Goal: Task Accomplishment & Management: Manage account settings

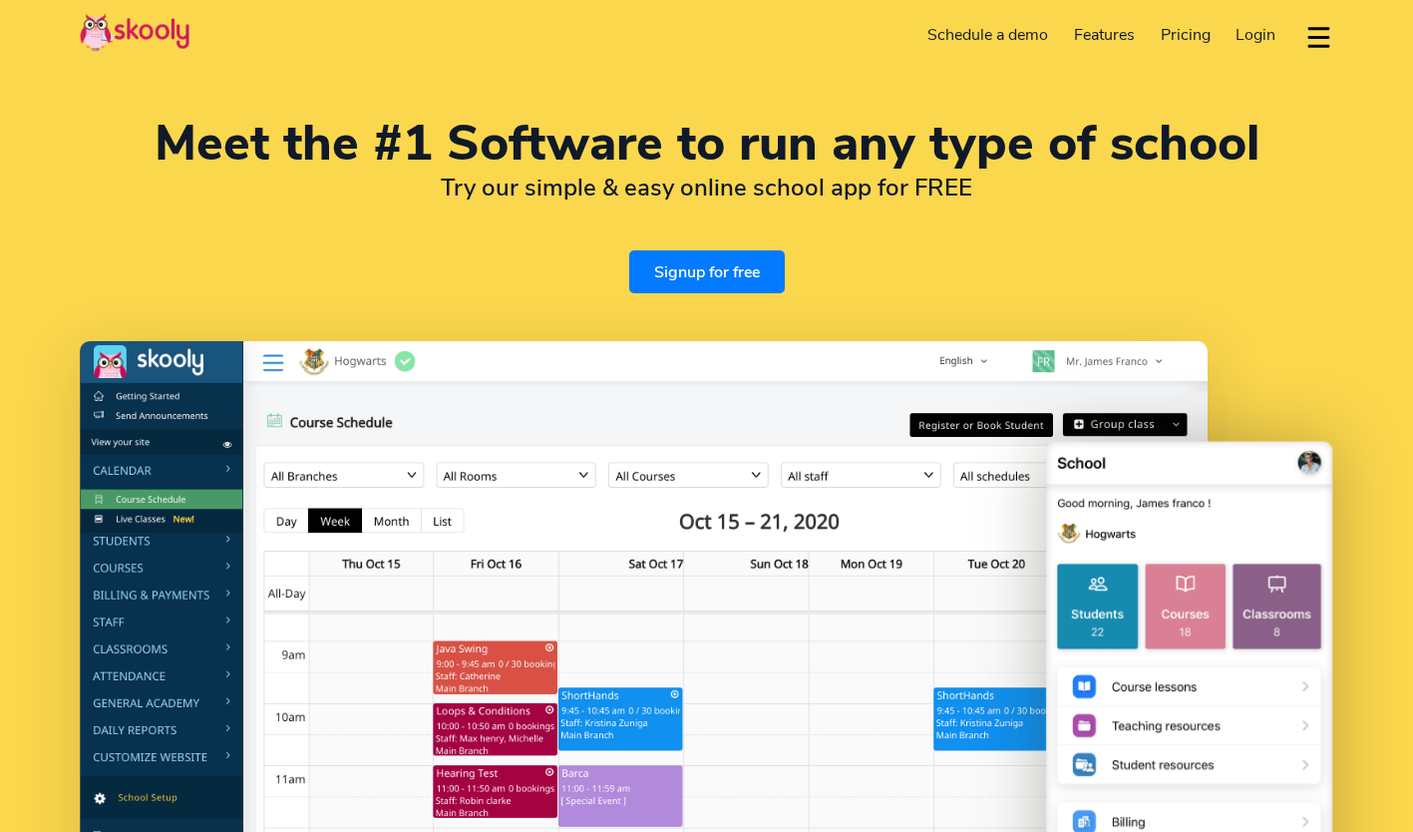
select select "en"
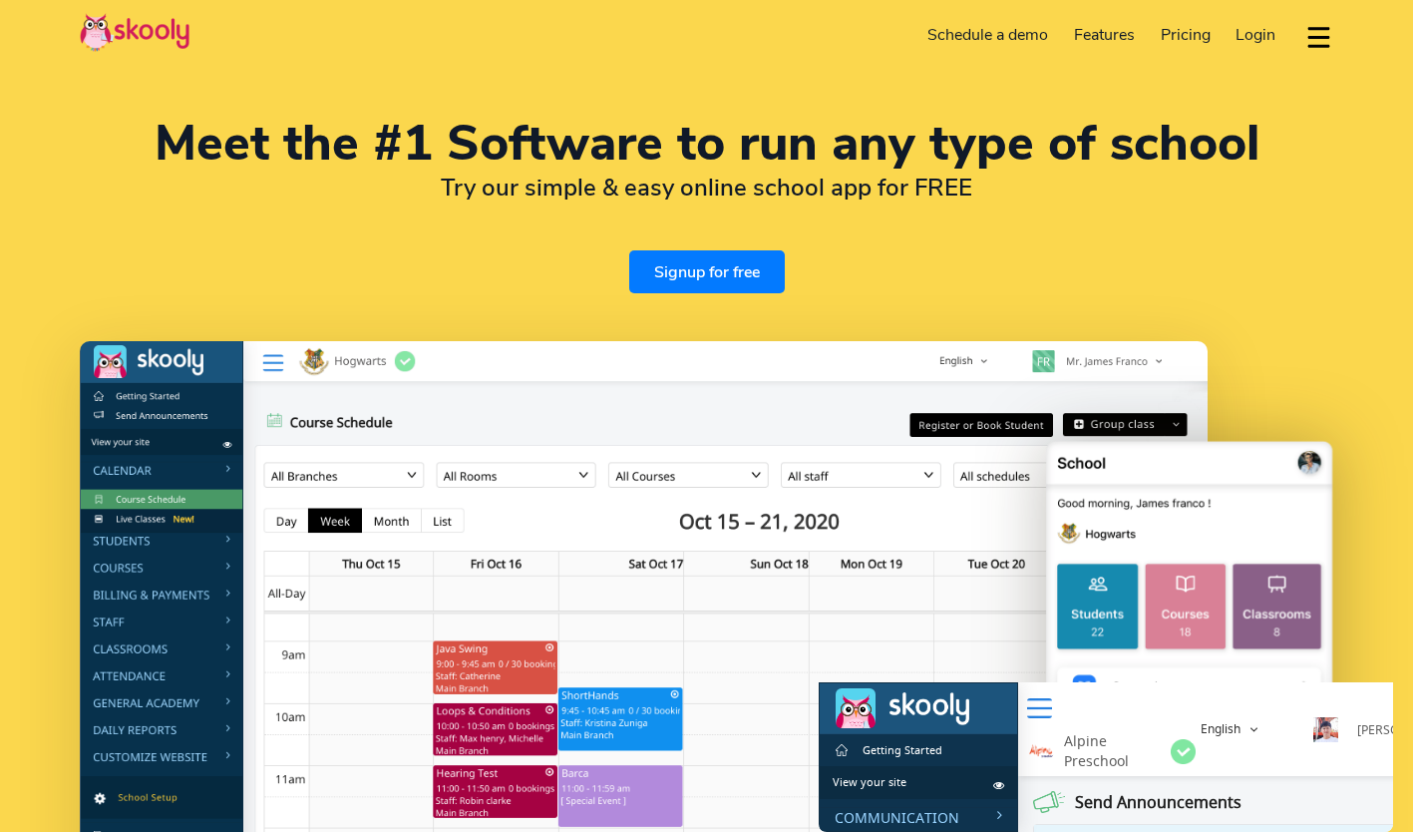
click at [1253, 38] on span "Login" at bounding box center [1256, 35] width 40 height 22
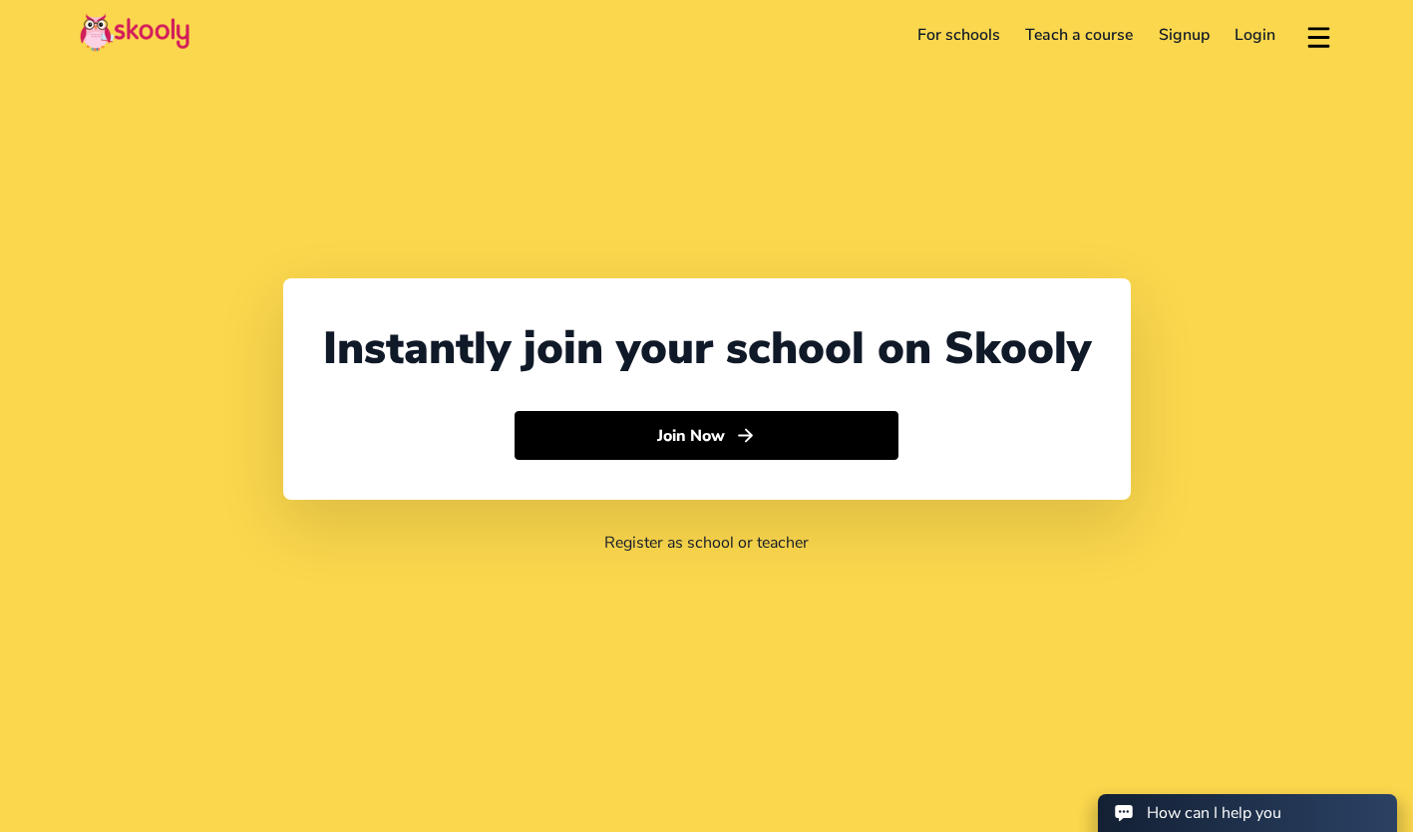
select select "60"
select select "[GEOGRAPHIC_DATA]"
select select "[GEOGRAPHIC_DATA]/Kuala_Lumpur"
click at [1237, 40] on link "Login" at bounding box center [1256, 35] width 67 height 32
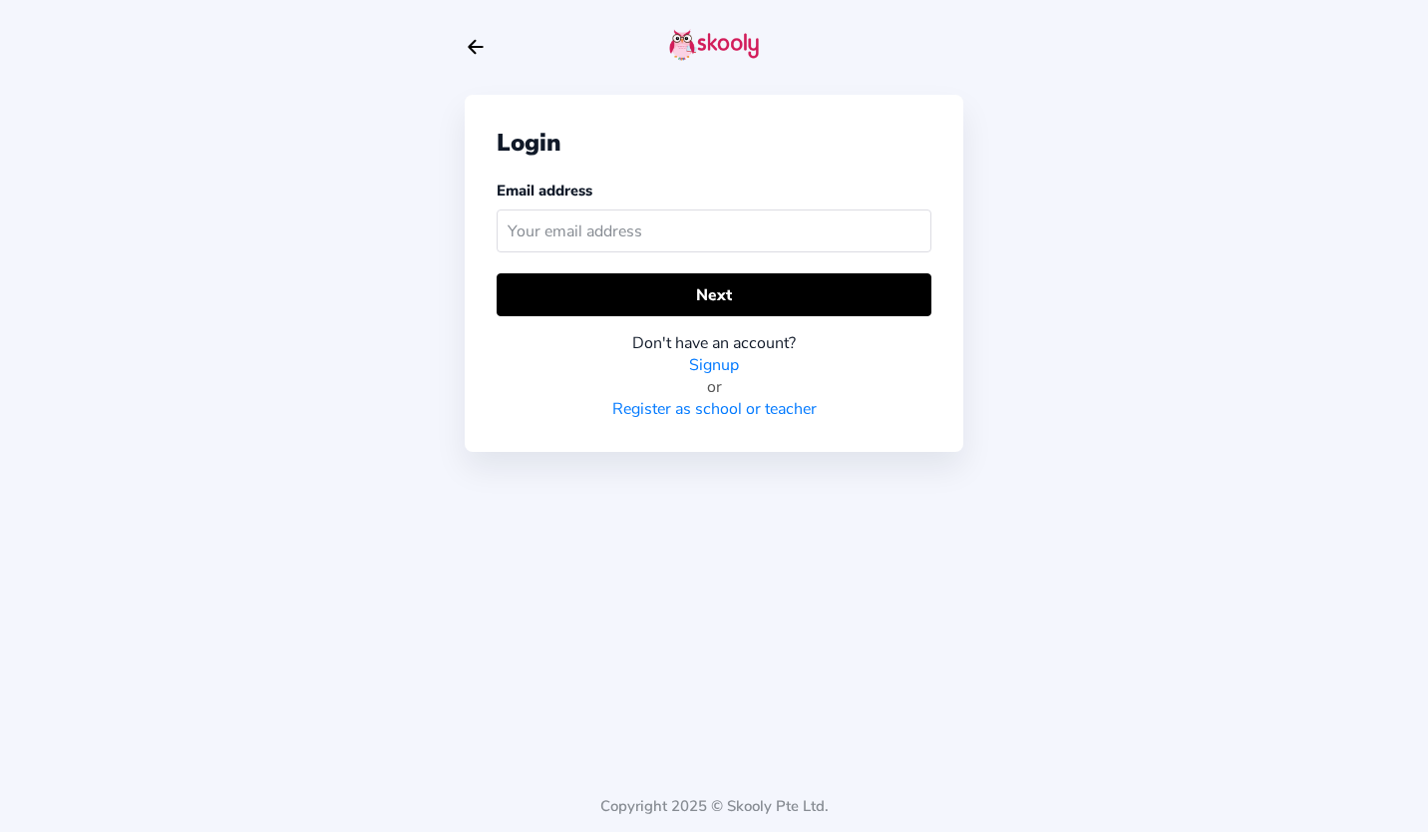
click at [842, 234] on input "text" at bounding box center [714, 230] width 435 height 43
type input "[EMAIL_ADDRESS][DOMAIN_NAME]"
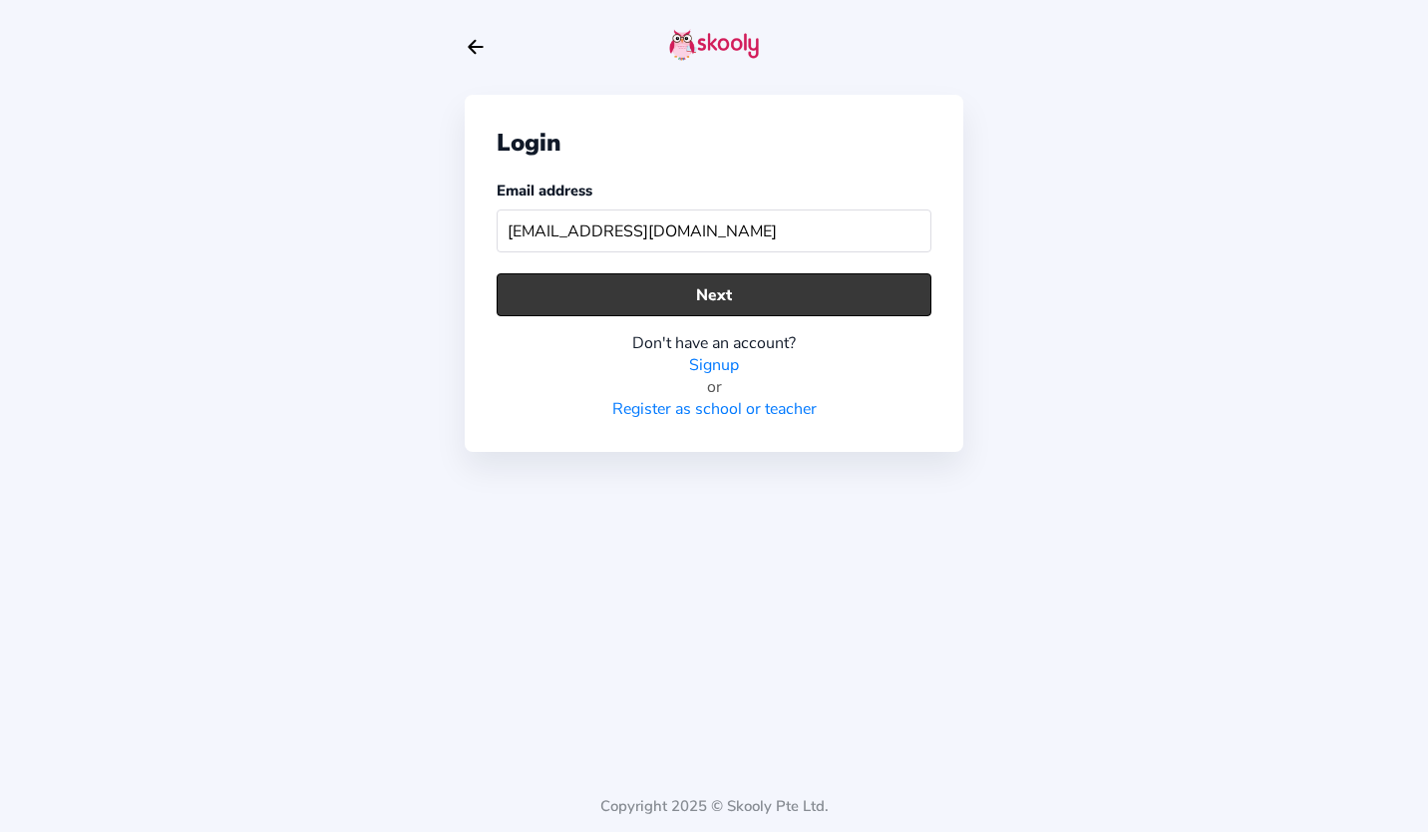
click at [769, 282] on button "Next" at bounding box center [714, 294] width 435 height 43
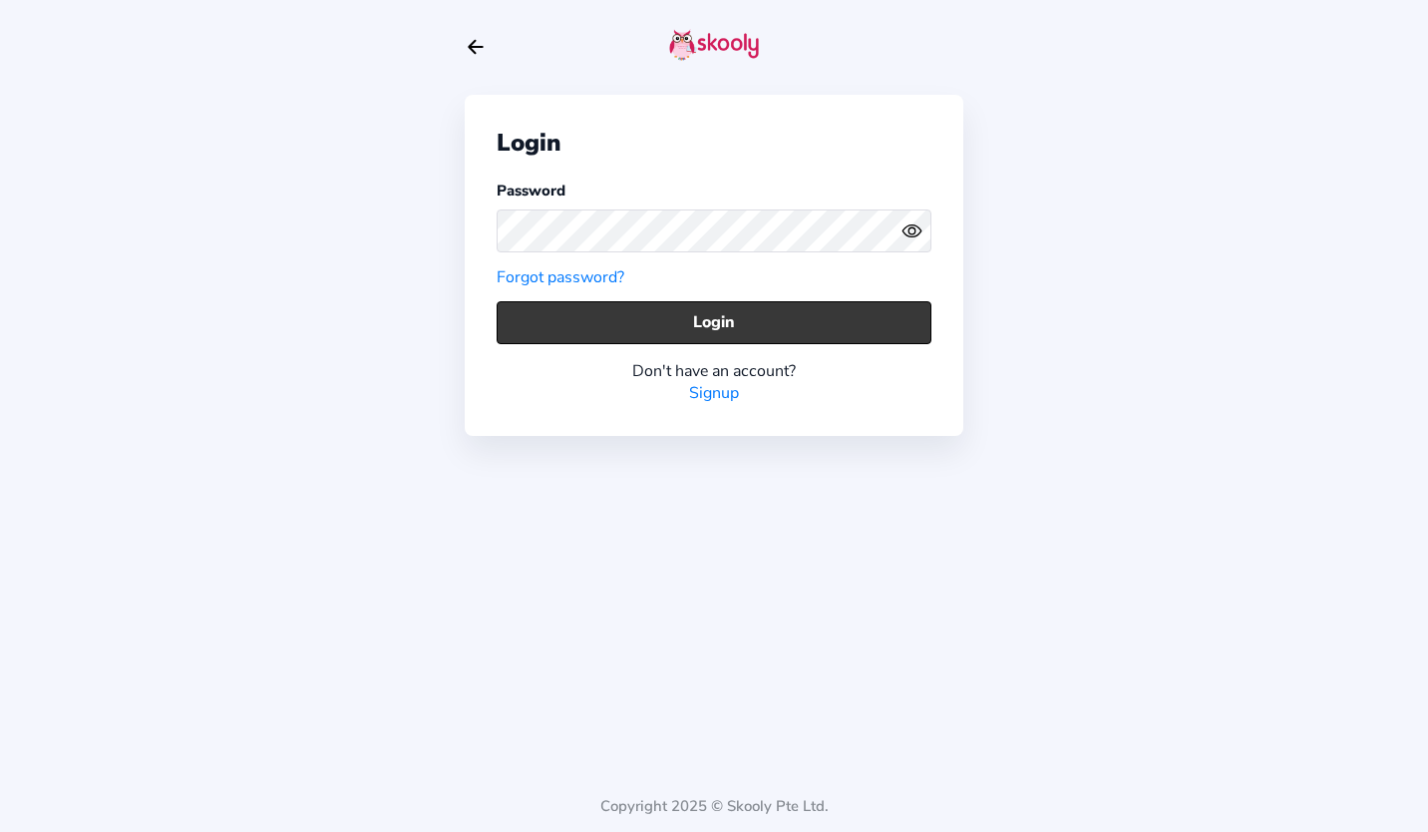
click at [767, 320] on button "Login" at bounding box center [714, 322] width 435 height 43
click at [796, 319] on button "Login" at bounding box center [714, 322] width 435 height 43
